Goal: Find specific page/section: Find specific page/section

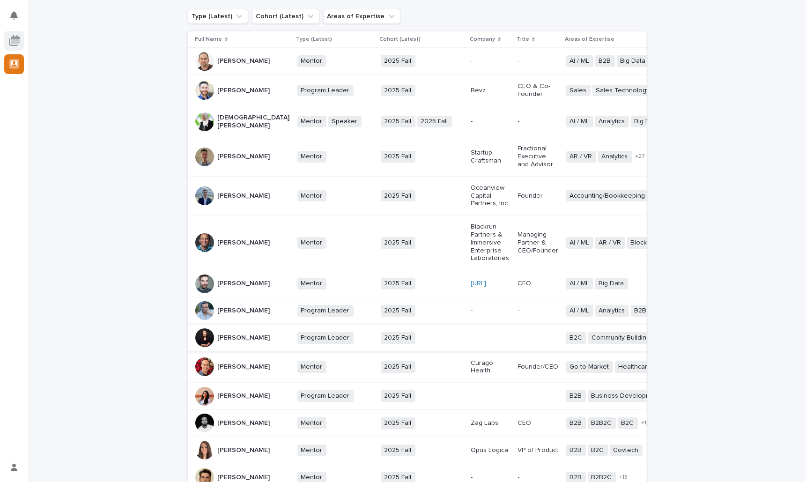
scroll to position [63, 0]
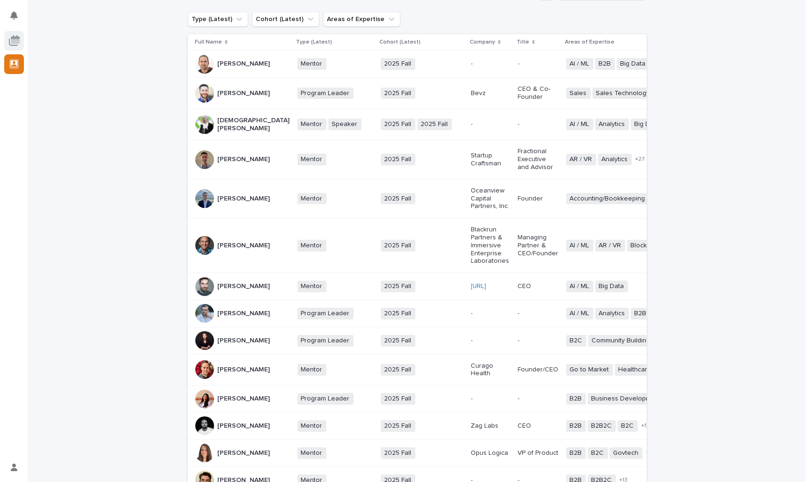
click at [227, 313] on p "[PERSON_NAME]" at bounding box center [244, 314] width 52 height 8
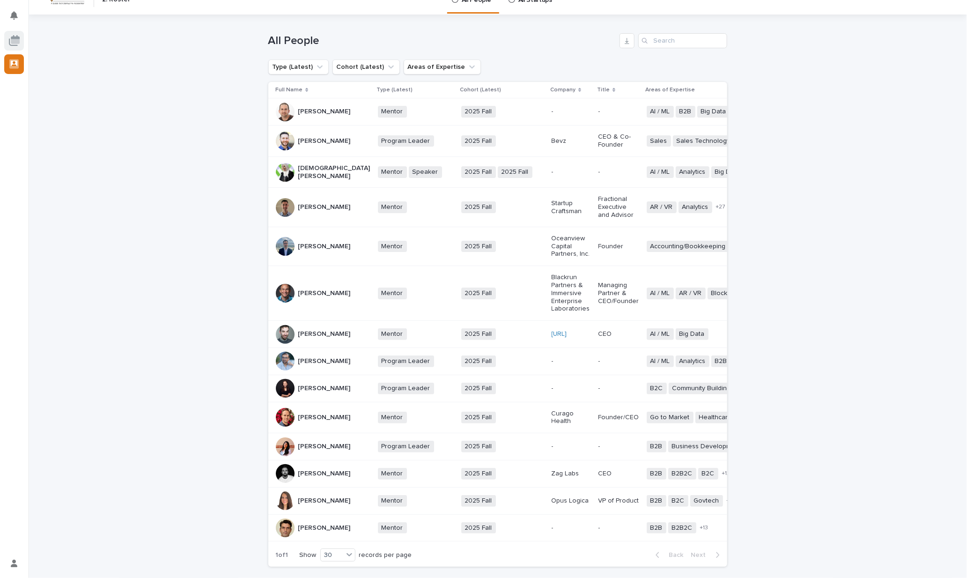
scroll to position [41, 0]
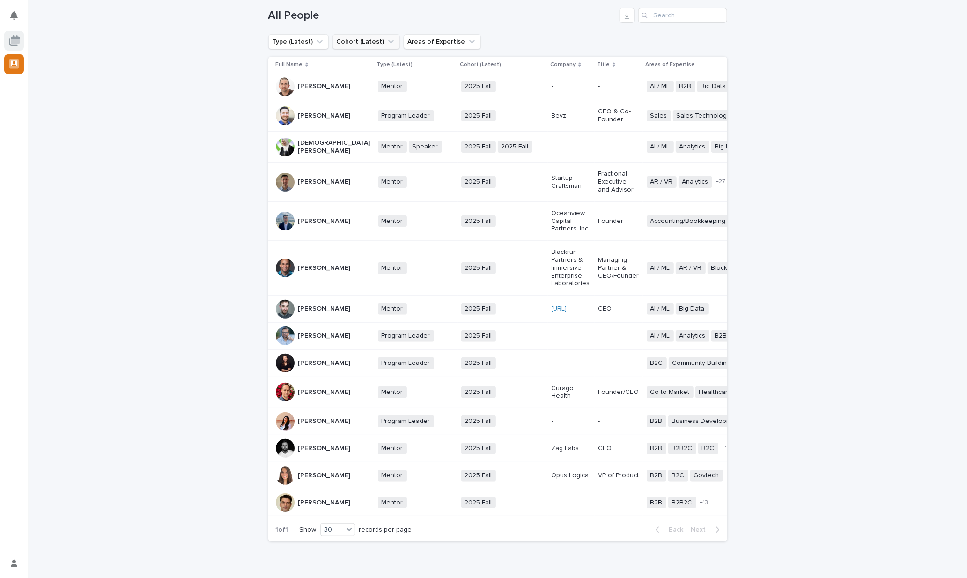
click at [349, 41] on button "Cohort (Latest)" at bounding box center [366, 41] width 67 height 15
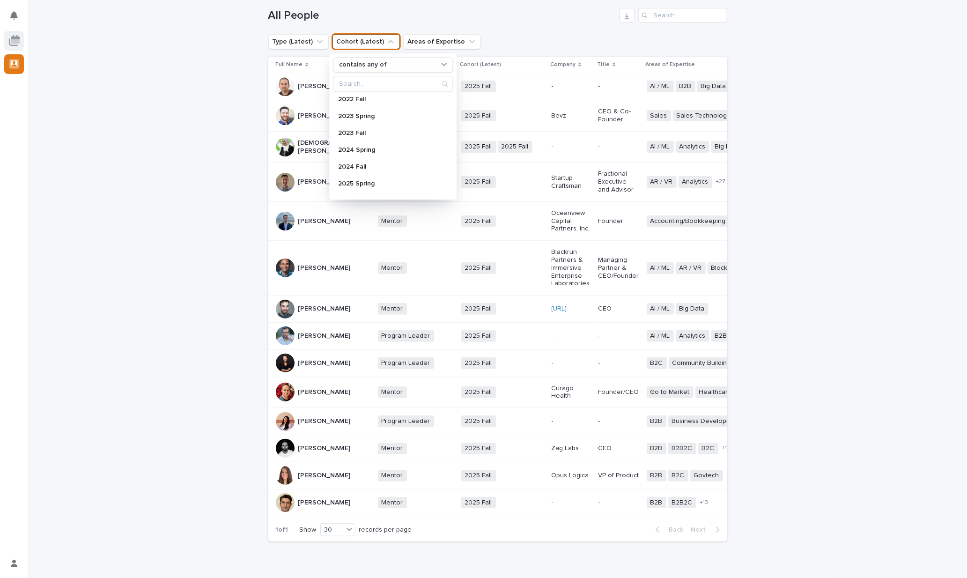
scroll to position [183, 0]
click at [368, 184] on div "2025 Fall" at bounding box center [393, 188] width 120 height 15
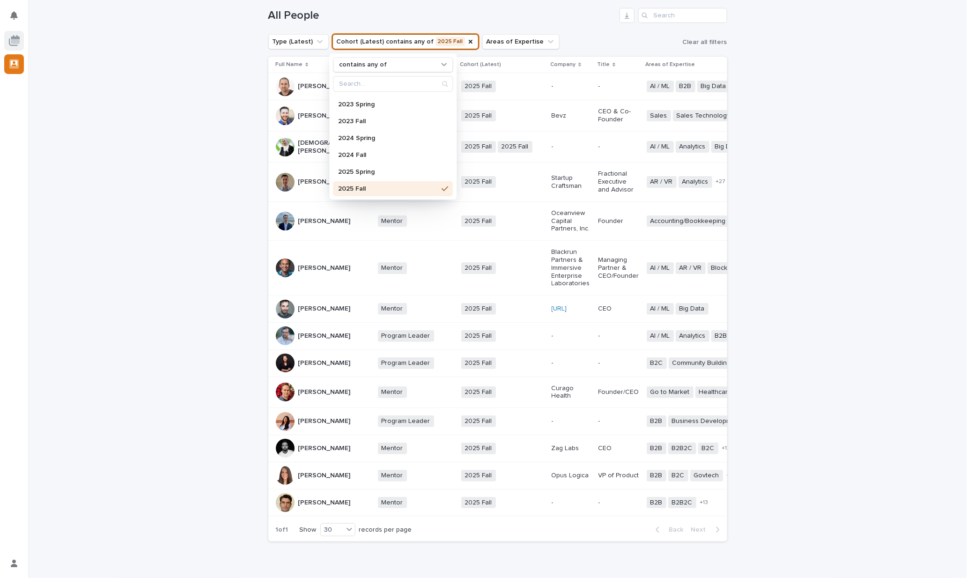
click at [214, 107] on div "Loading... Saving… Loading... Saving… All People Type (Latest) Cohort (Latest) …" at bounding box center [497, 292] width 939 height 607
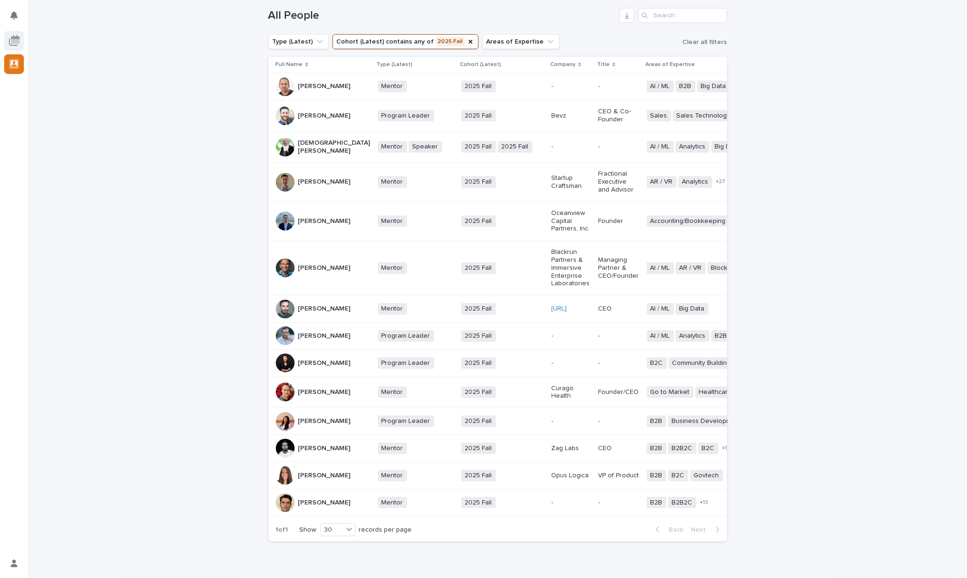
scroll to position [53, 0]
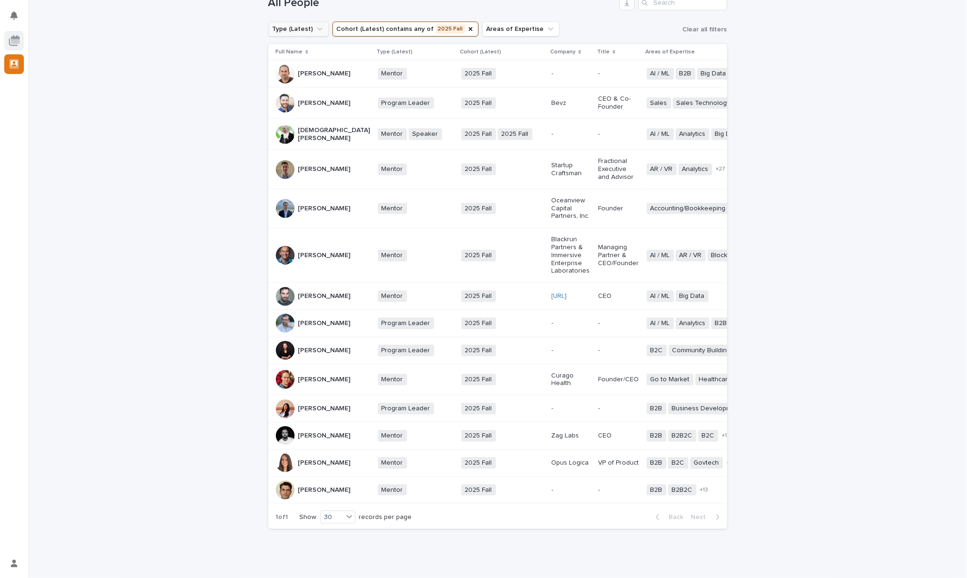
click at [309, 28] on button "Type (Latest)" at bounding box center [298, 29] width 60 height 15
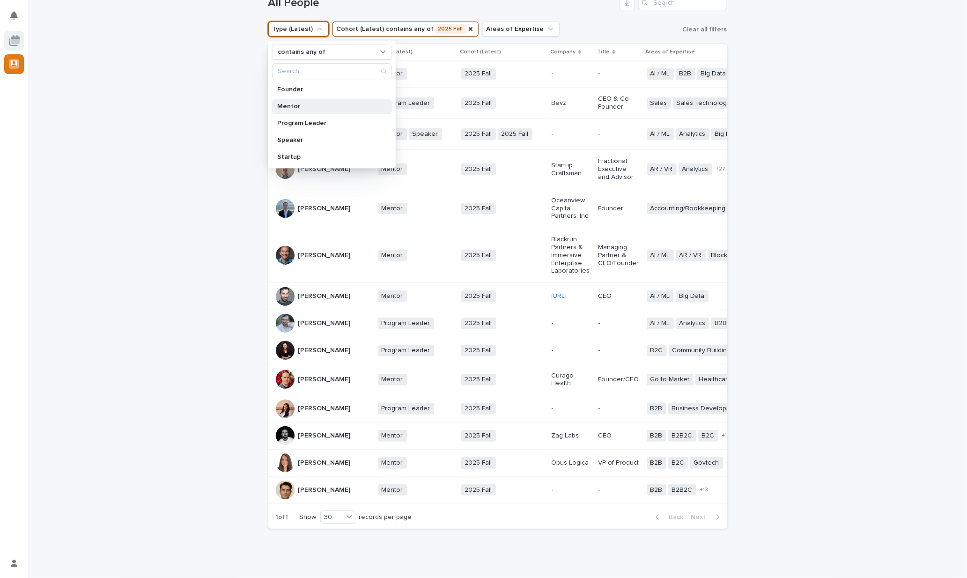
click at [312, 104] on p "Mentor" at bounding box center [327, 106] width 99 height 7
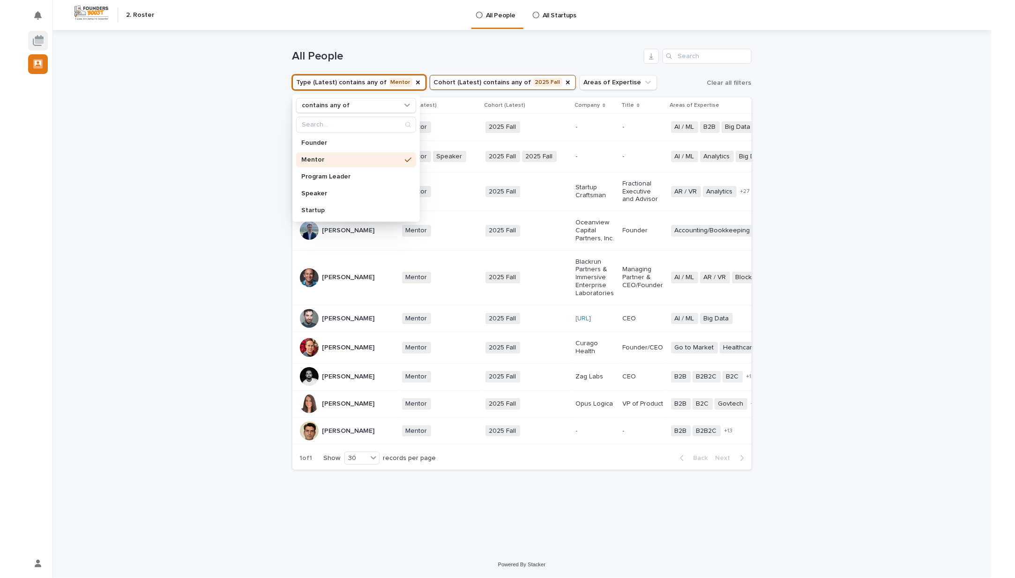
scroll to position [3, 0]
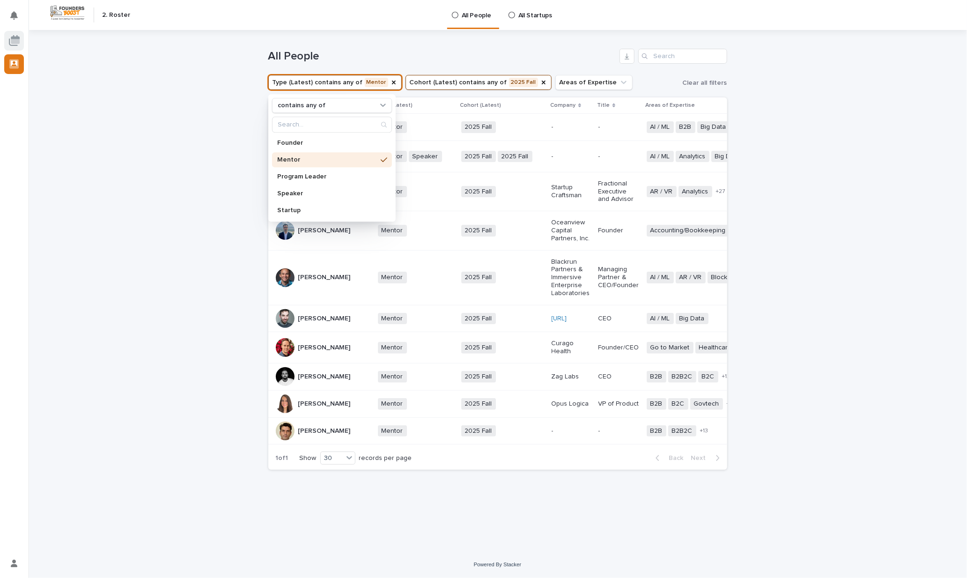
click at [208, 119] on div "Loading... Saving… Loading... Saving… All People Type (Latest) contains any of …" at bounding box center [497, 290] width 939 height 521
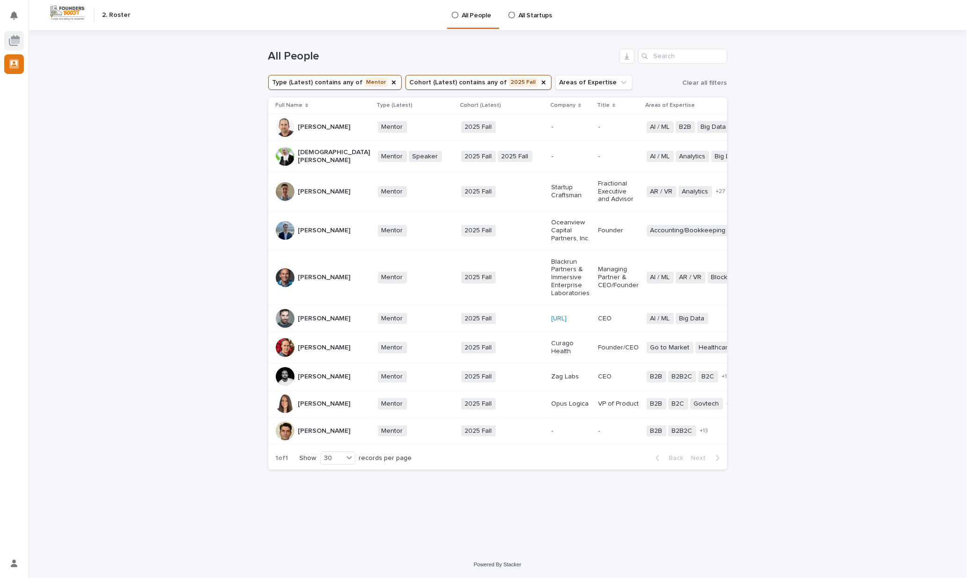
click at [201, 442] on div "Loading... Saving… Loading... Saving… All People Type (Latest) contains any of …" at bounding box center [497, 290] width 939 height 521
